Goal: Task Accomplishment & Management: Manage account settings

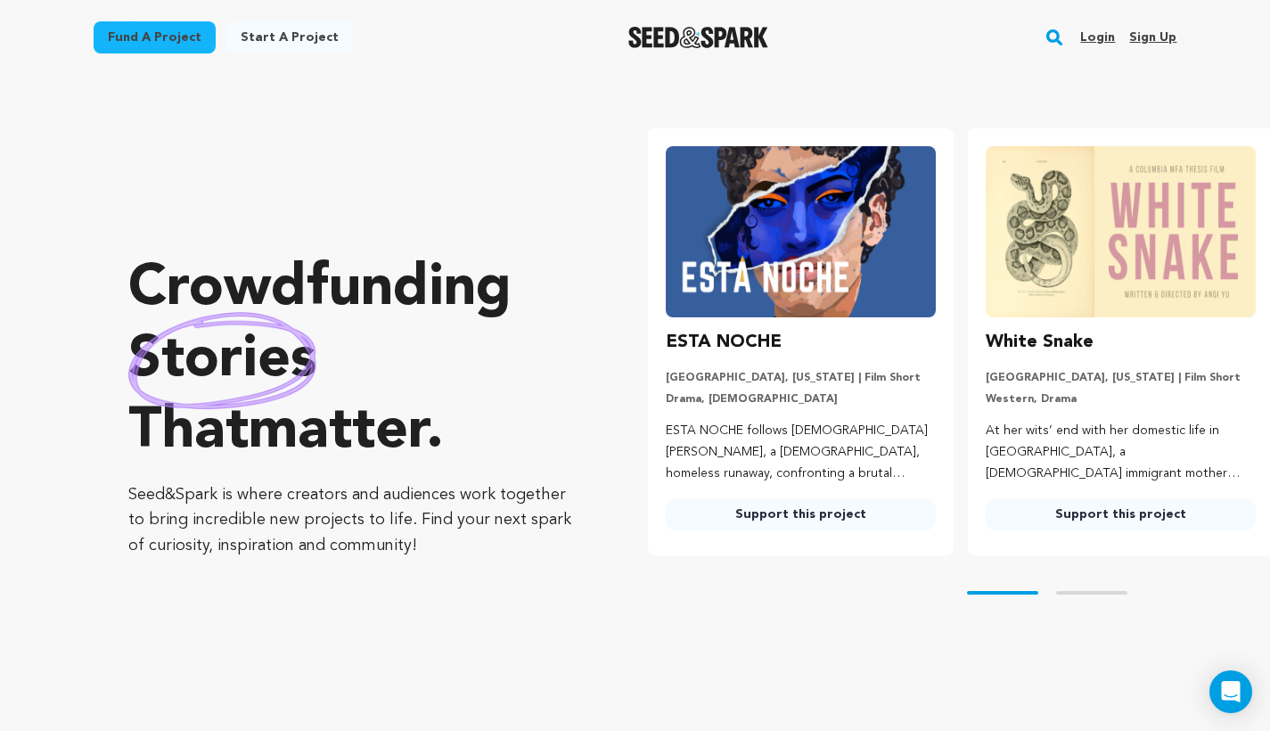
click at [1100, 39] on link "Login" at bounding box center [1097, 37] width 35 height 29
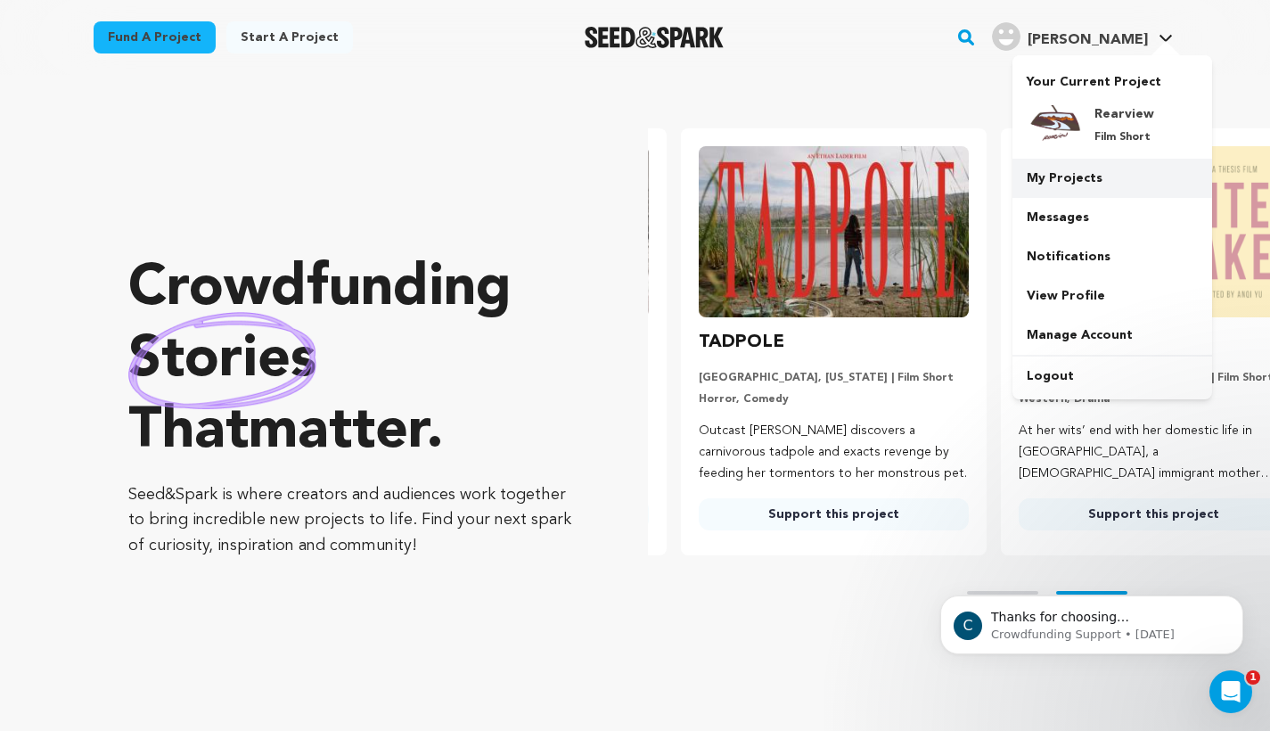
scroll to position [0, 334]
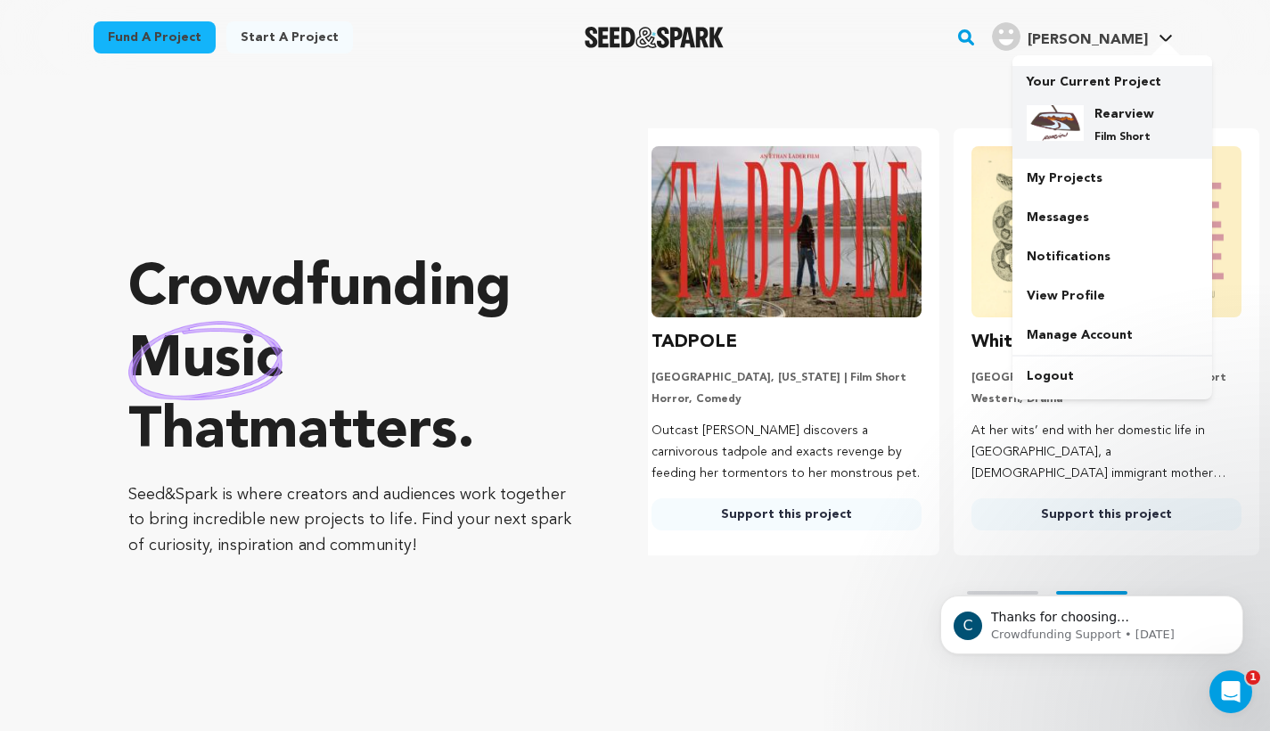
click at [1101, 131] on p "Film Short" at bounding box center [1126, 137] width 64 height 14
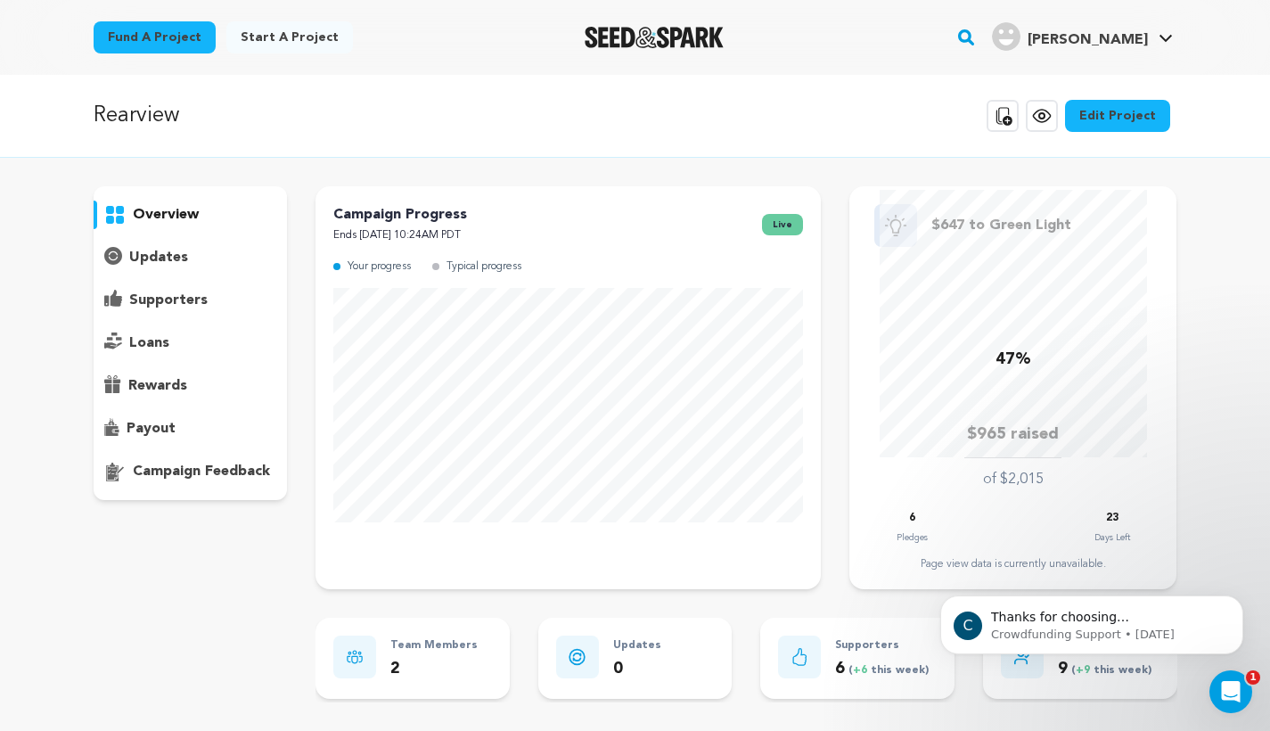
click at [1111, 111] on link "Edit Project" at bounding box center [1117, 116] width 105 height 32
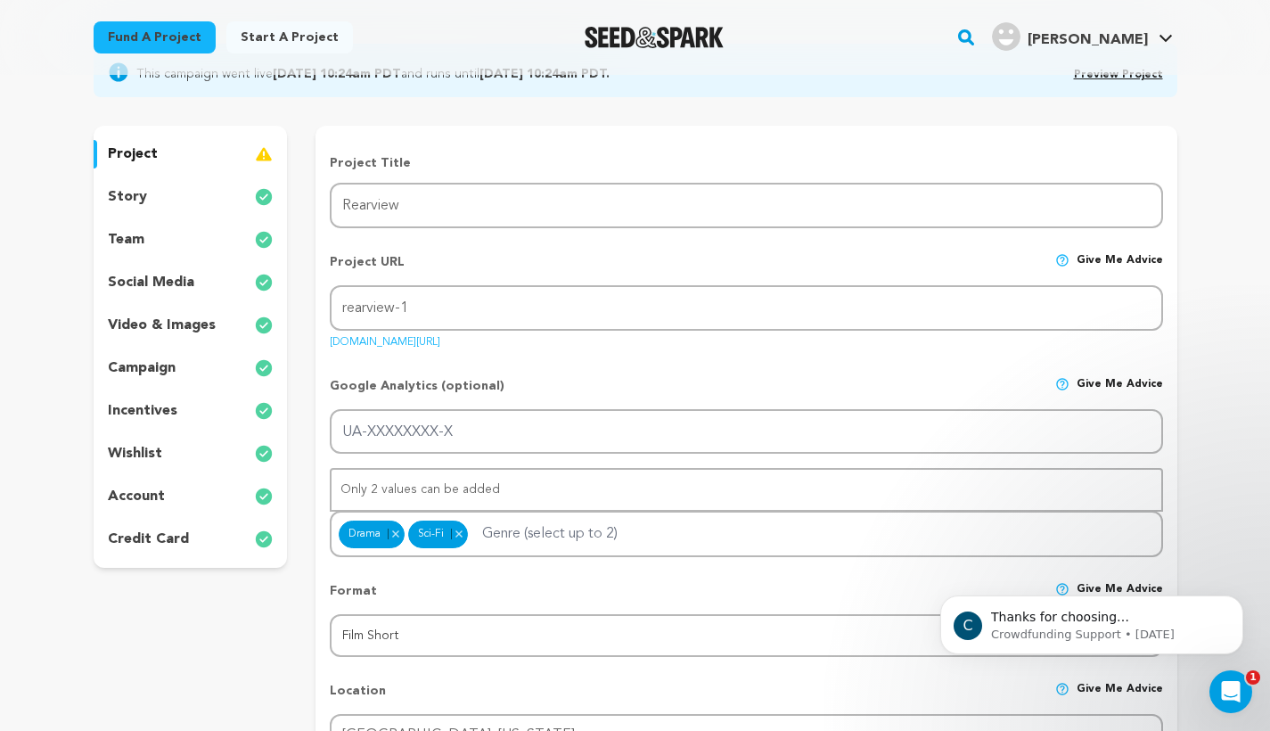
scroll to position [223, 0]
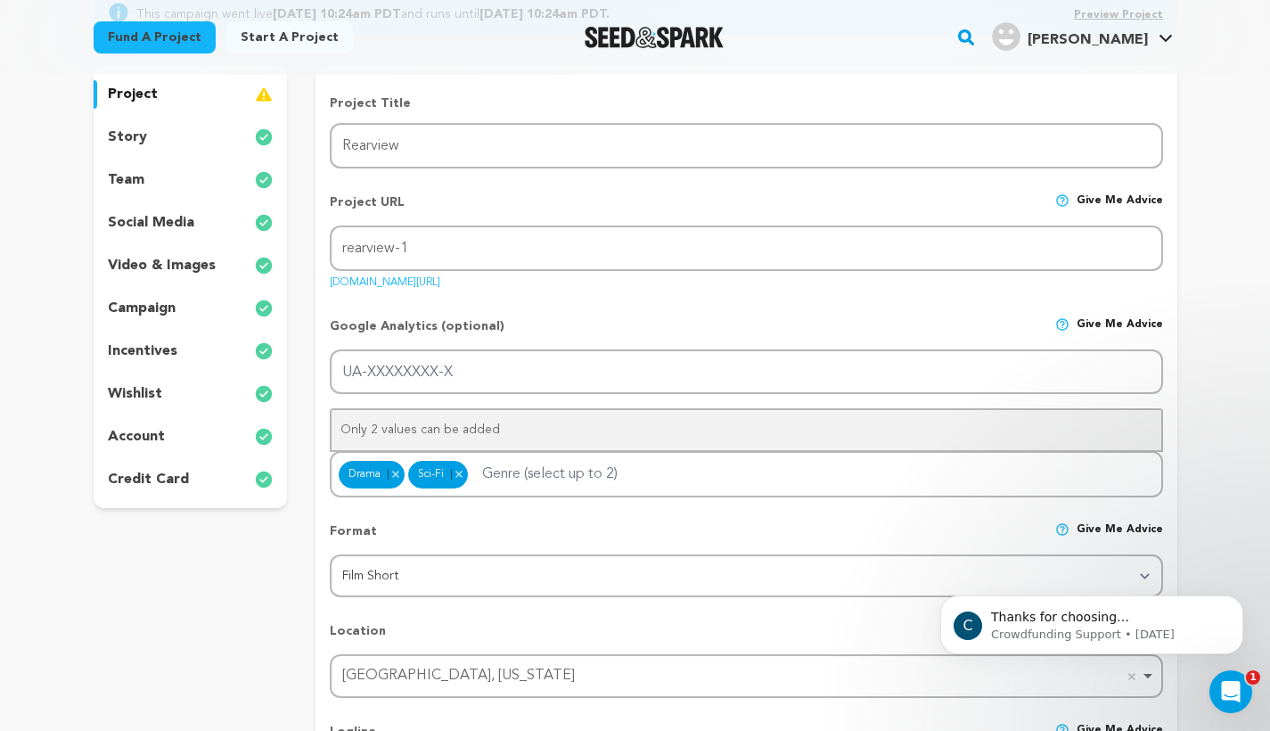
click at [129, 143] on p "story" at bounding box center [127, 137] width 39 height 21
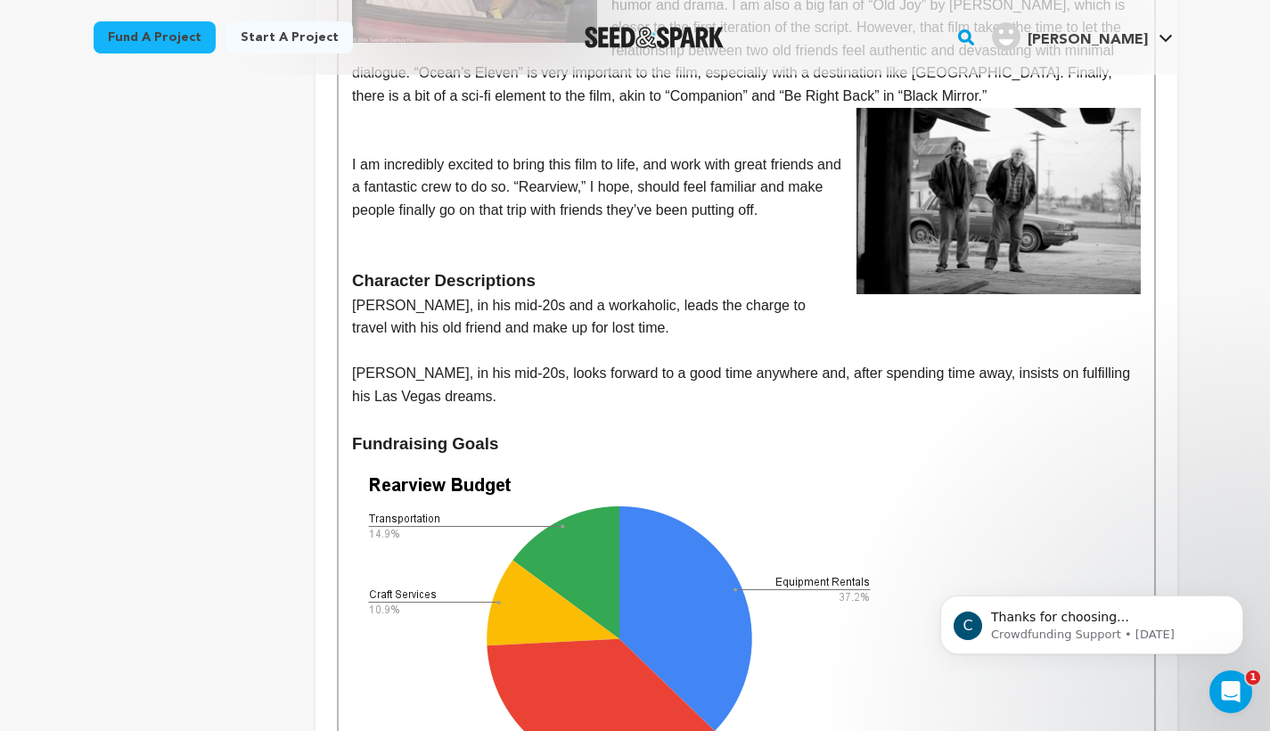
scroll to position [1232, 0]
